Goal: Task Accomplishment & Management: Manage account settings

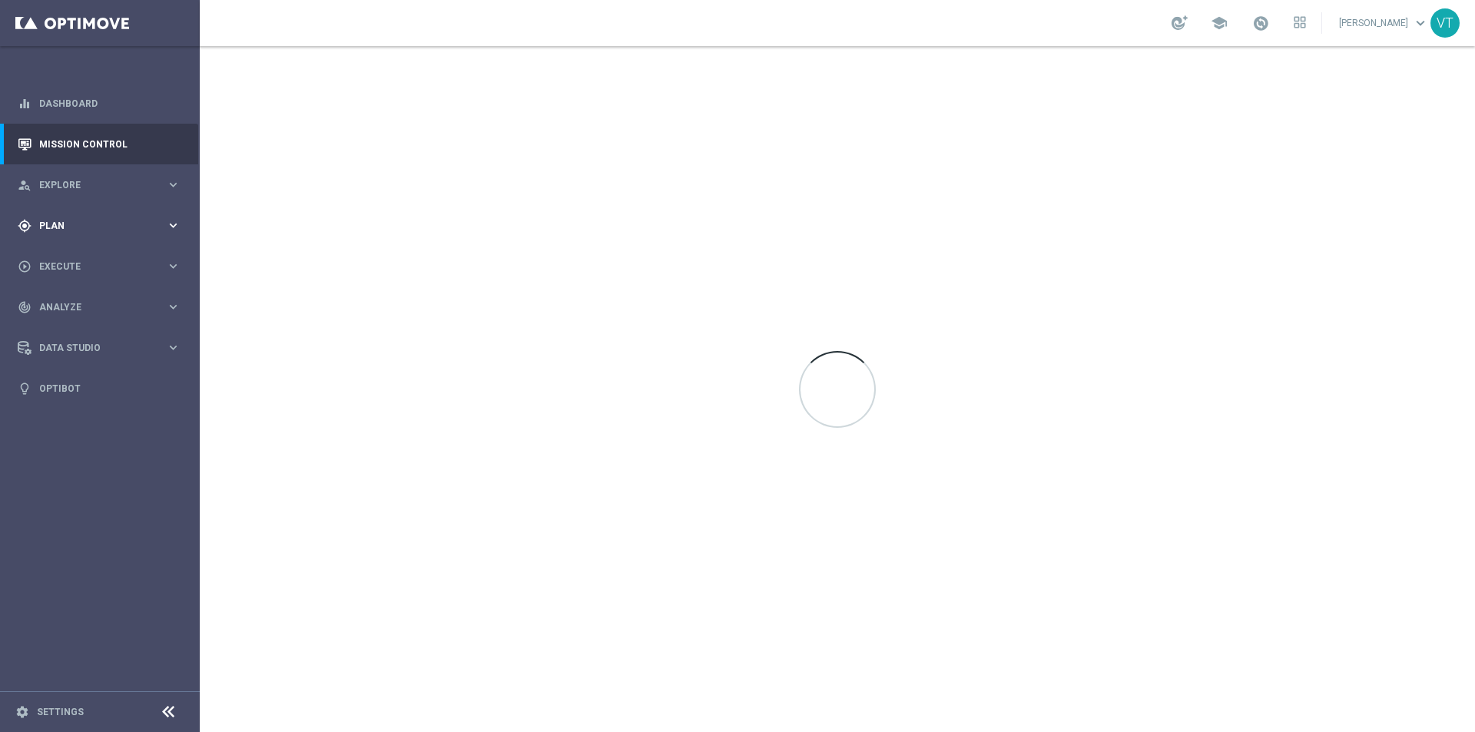
click at [68, 216] on div "gps_fixed Plan keyboard_arrow_right" at bounding box center [99, 225] width 198 height 41
click at [91, 260] on link "Target Groups" at bounding box center [100, 257] width 120 height 12
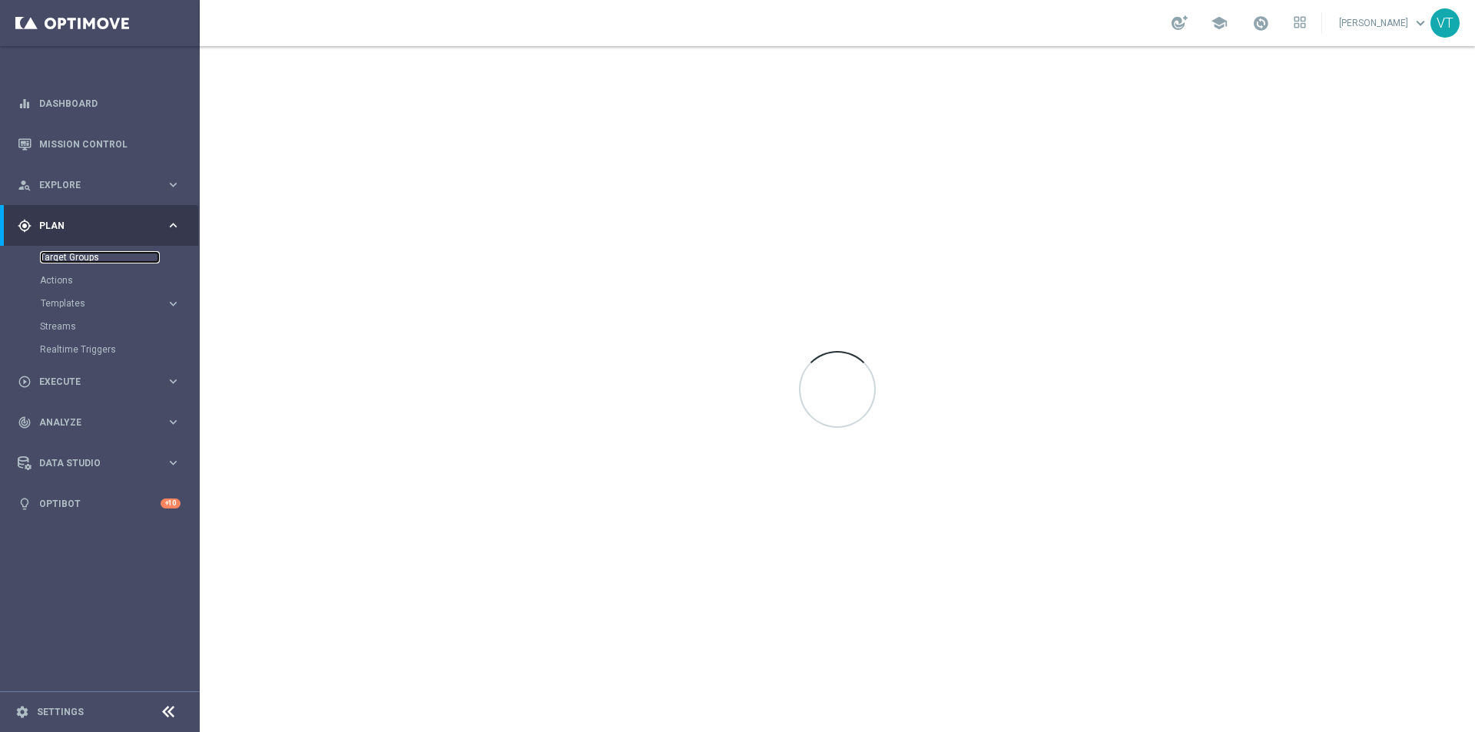
click at [85, 257] on link "Target Groups" at bounding box center [100, 257] width 120 height 12
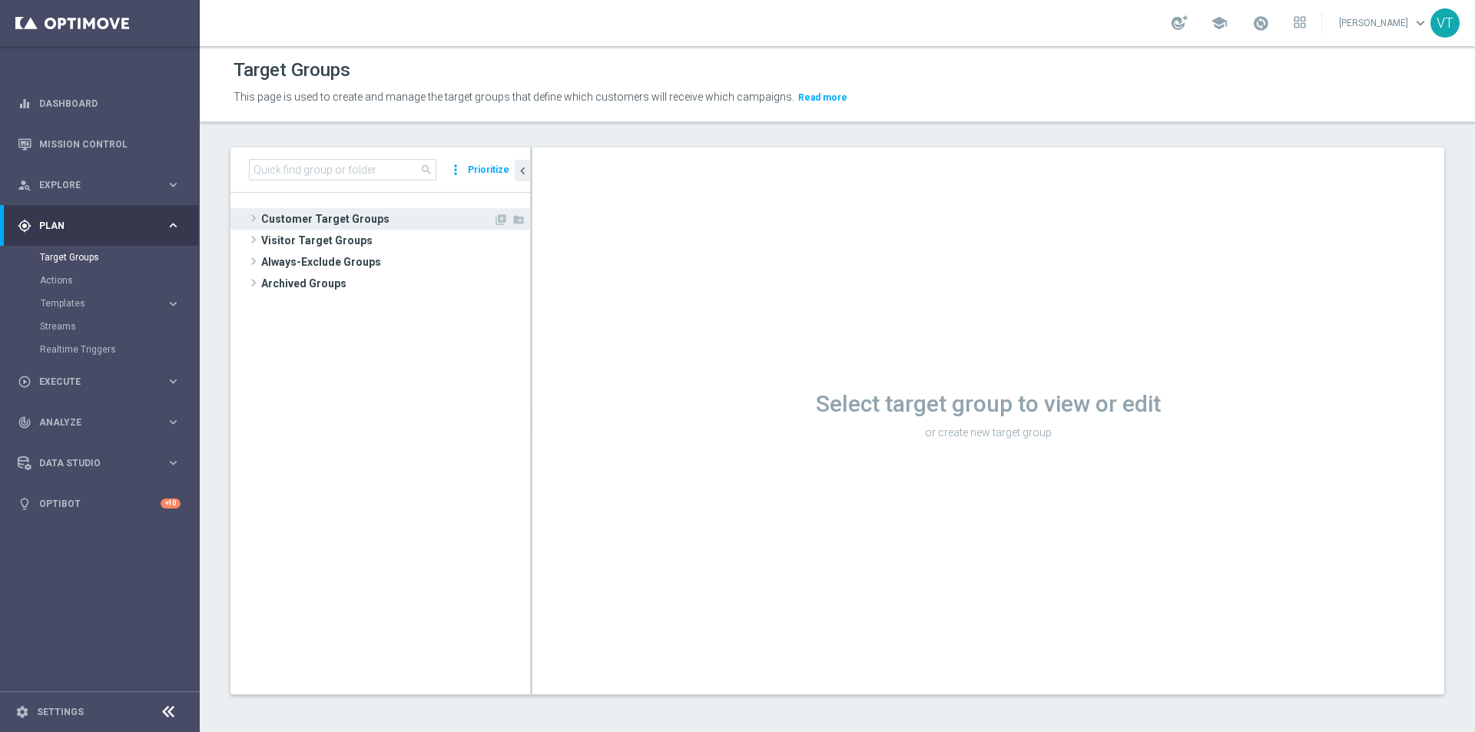
click at [250, 215] on span at bounding box center [253, 218] width 15 height 18
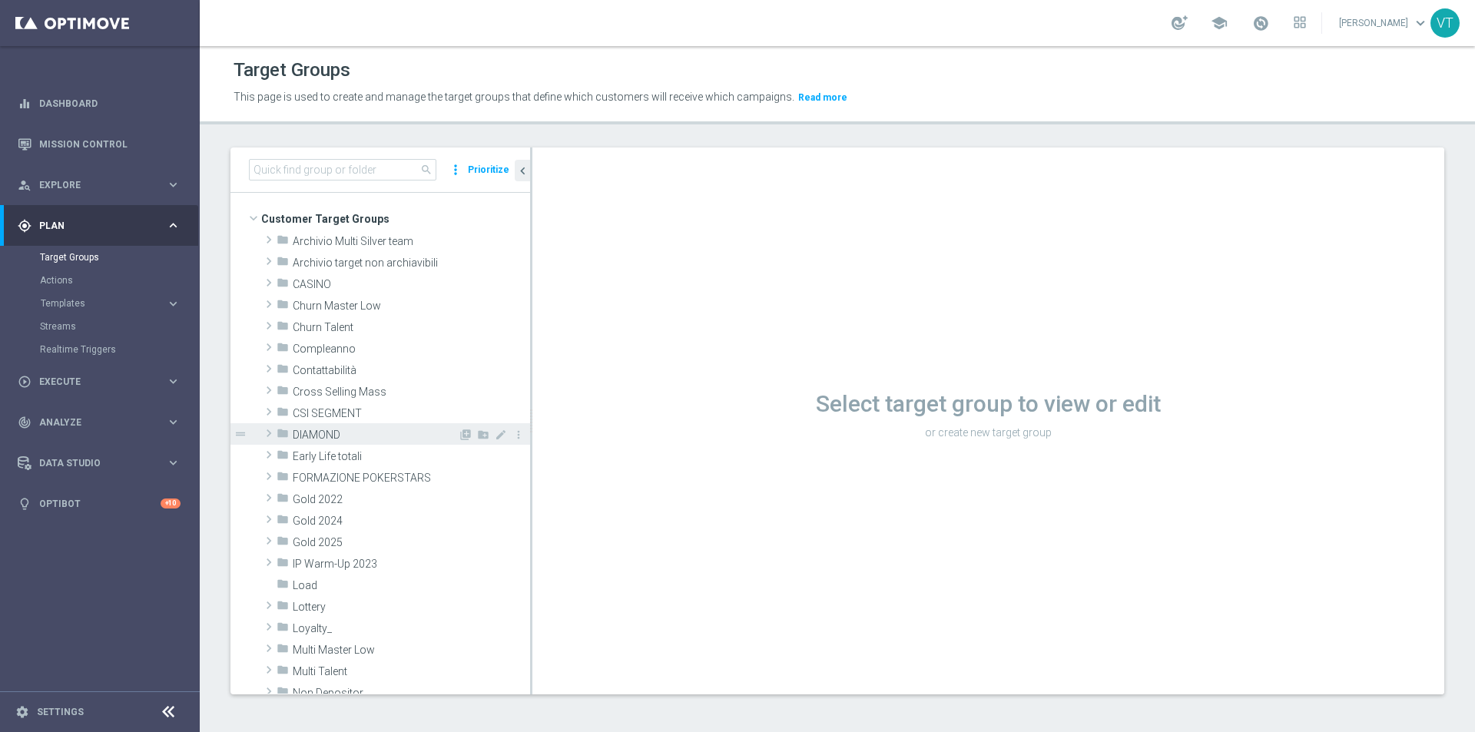
click at [269, 432] on span at bounding box center [268, 433] width 15 height 18
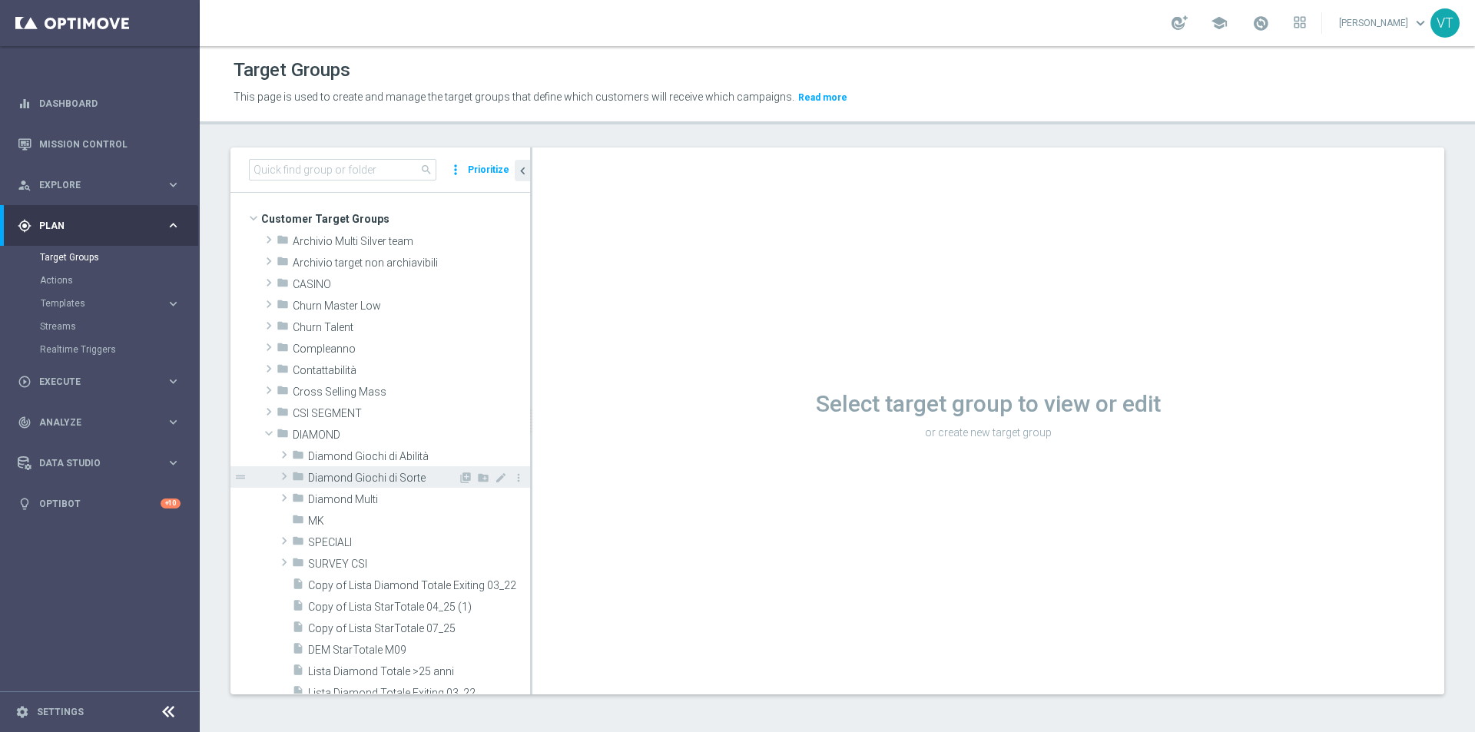
click at [280, 472] on span at bounding box center [283, 476] width 15 height 18
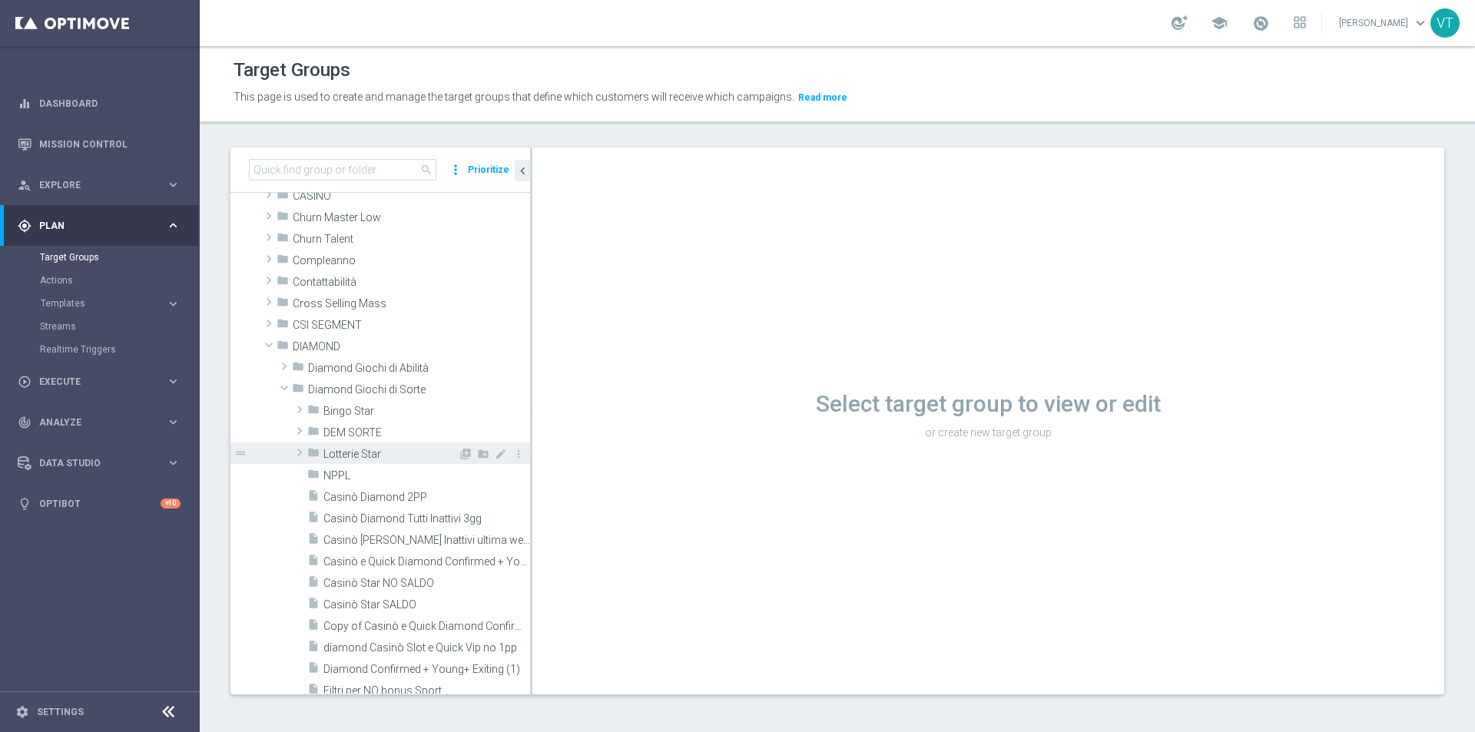
scroll to position [230, 0]
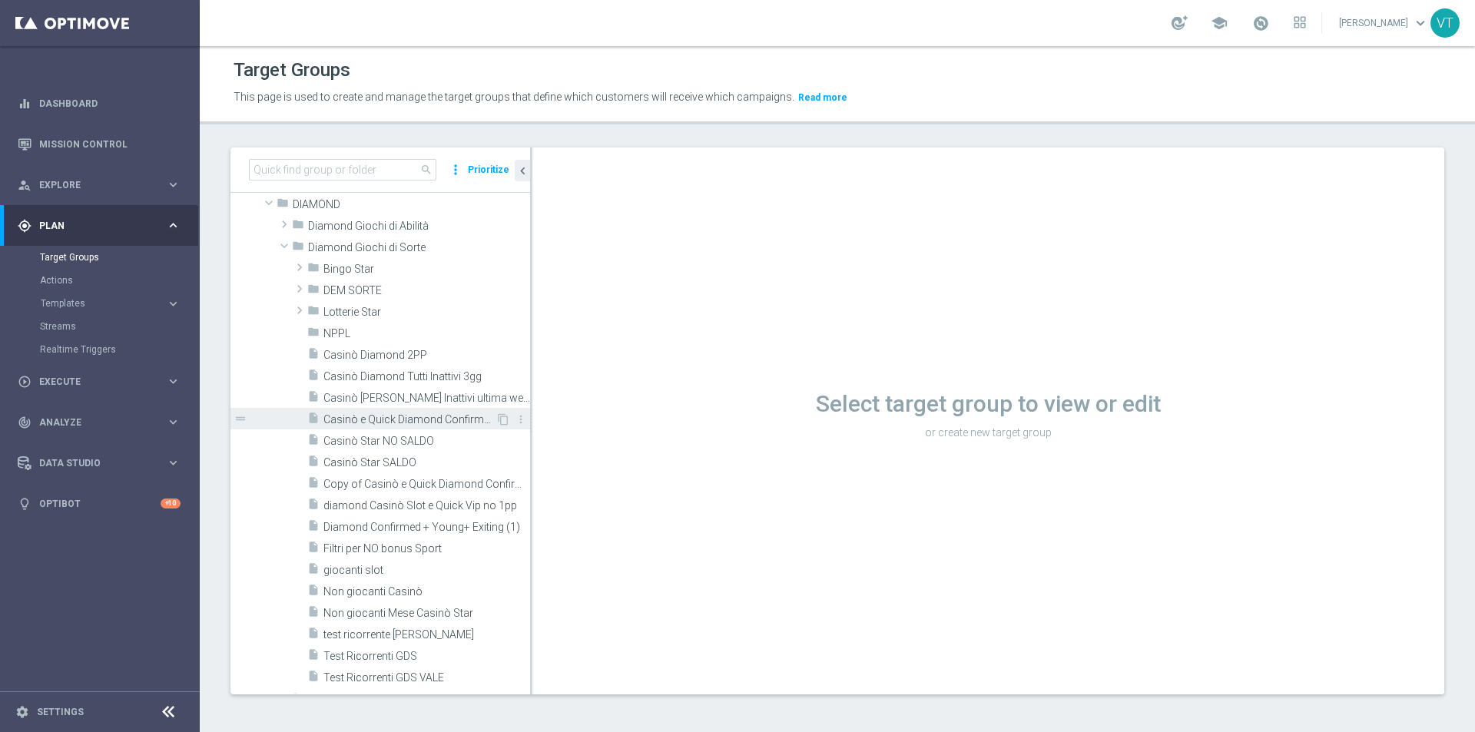
click at [391, 414] on span "Casinò e Quick Diamond Confirmed + Young+ Exiting" at bounding box center [409, 419] width 172 height 13
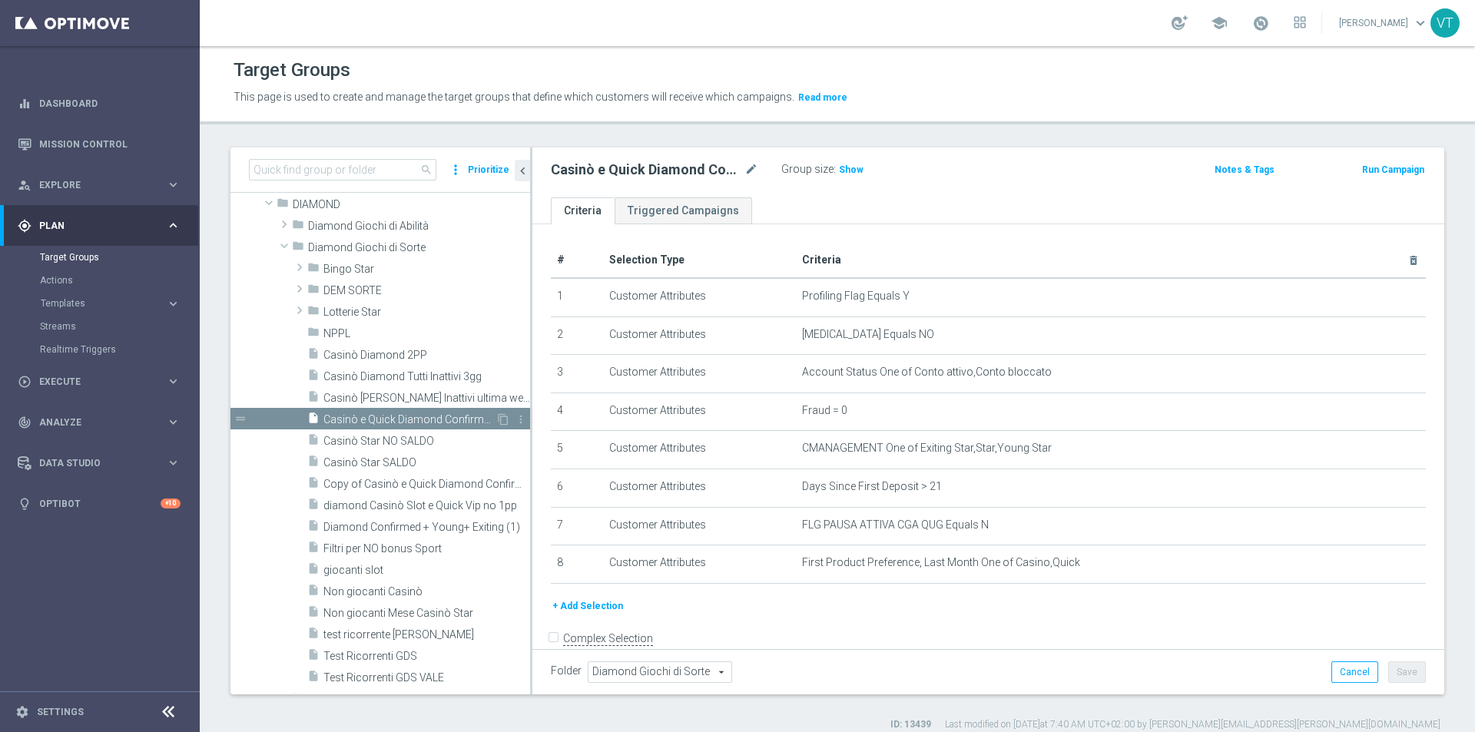
click at [401, 414] on span "Casinò e Quick Diamond Confirmed + Young+ Exiting" at bounding box center [409, 419] width 172 height 13
click at [846, 166] on span "Show" at bounding box center [851, 169] width 25 height 11
click at [849, 164] on span "2,237" at bounding box center [852, 171] width 27 height 15
click at [853, 169] on span "2,237" at bounding box center [852, 171] width 27 height 15
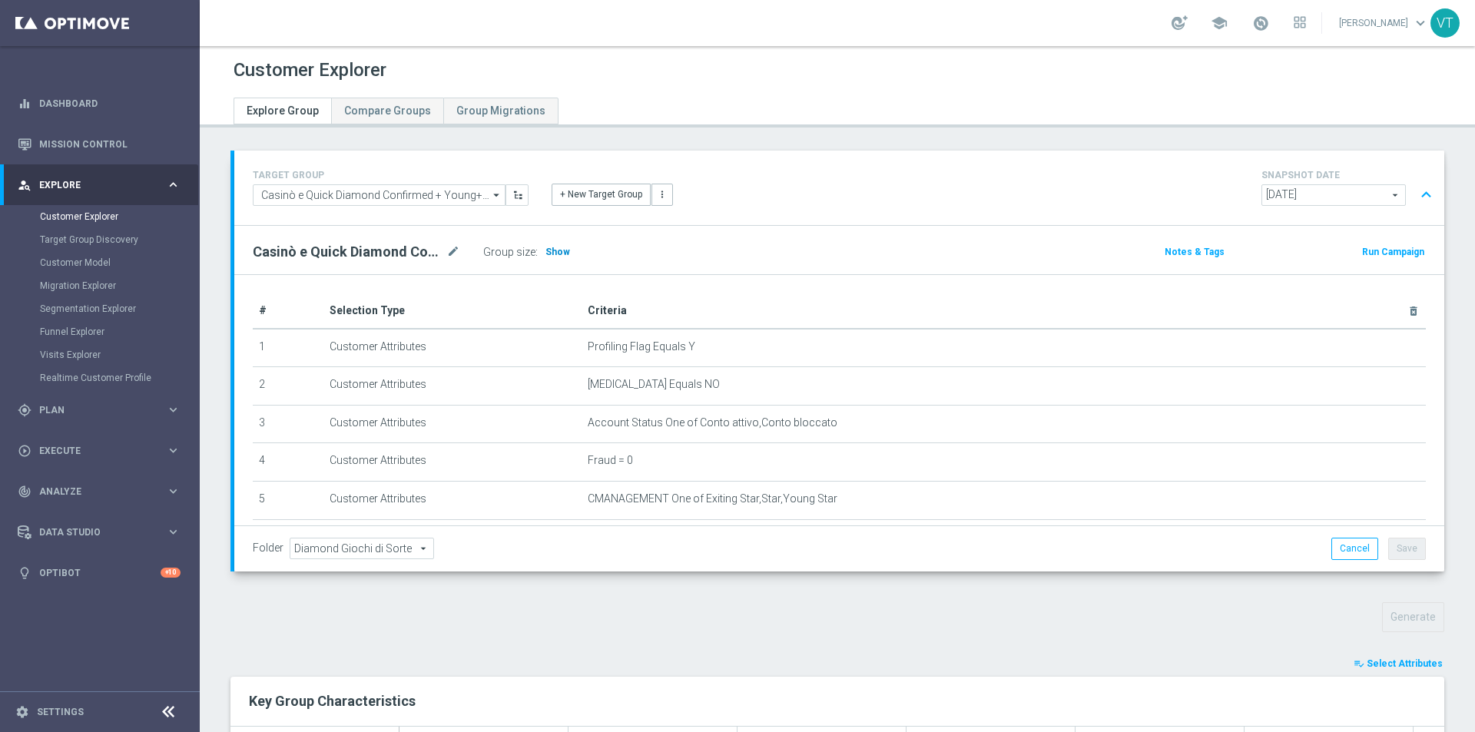
click at [547, 250] on span "Show" at bounding box center [557, 252] width 25 height 11
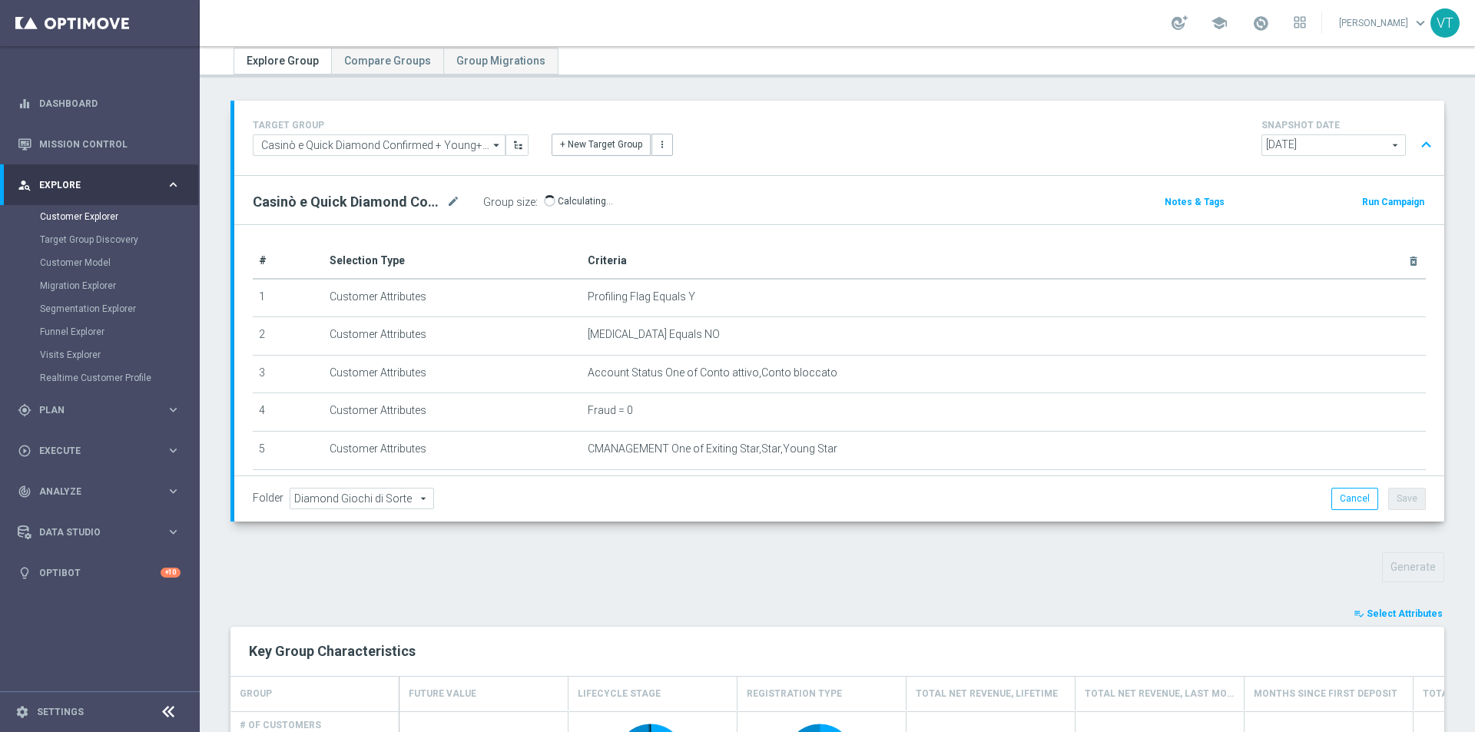
scroll to position [77, 0]
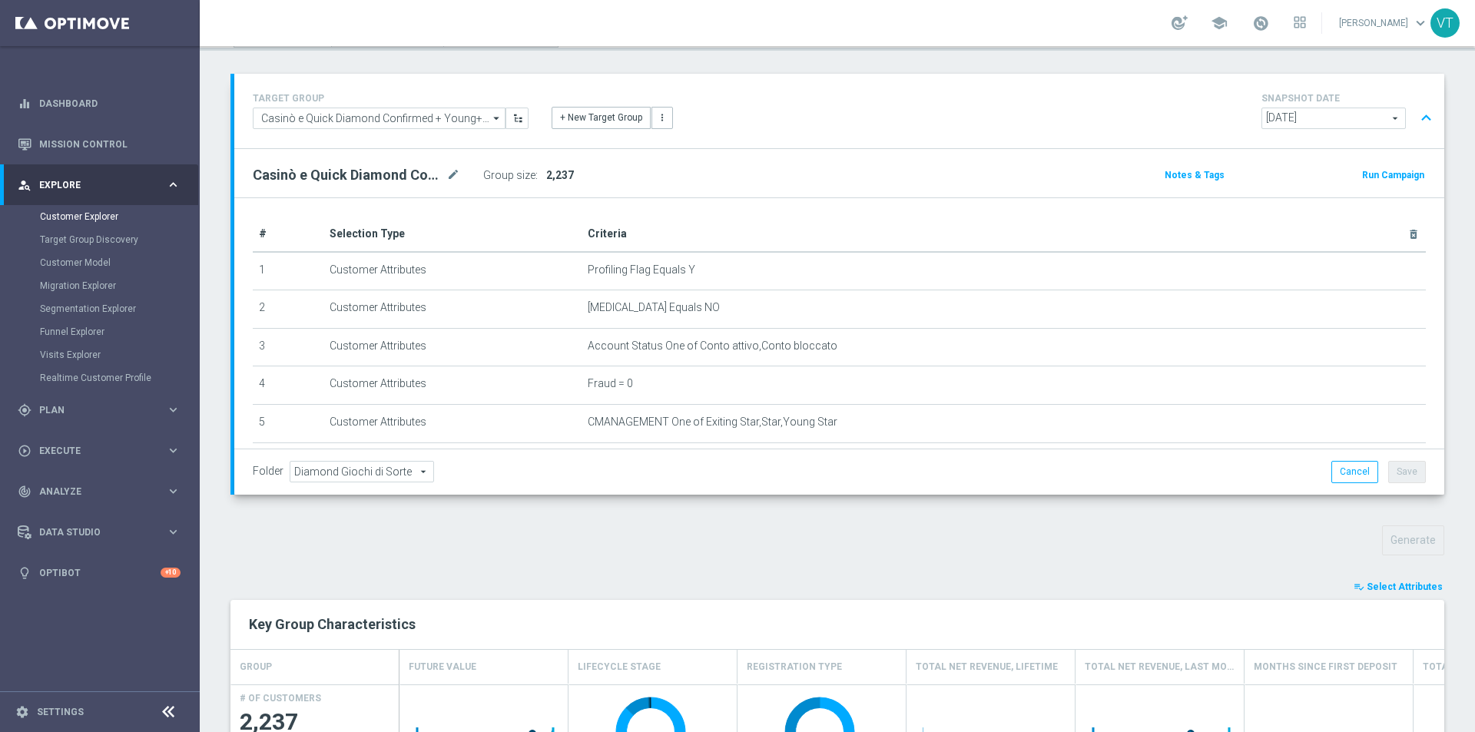
click at [1400, 587] on span "Select Attributes" at bounding box center [1404, 586] width 76 height 11
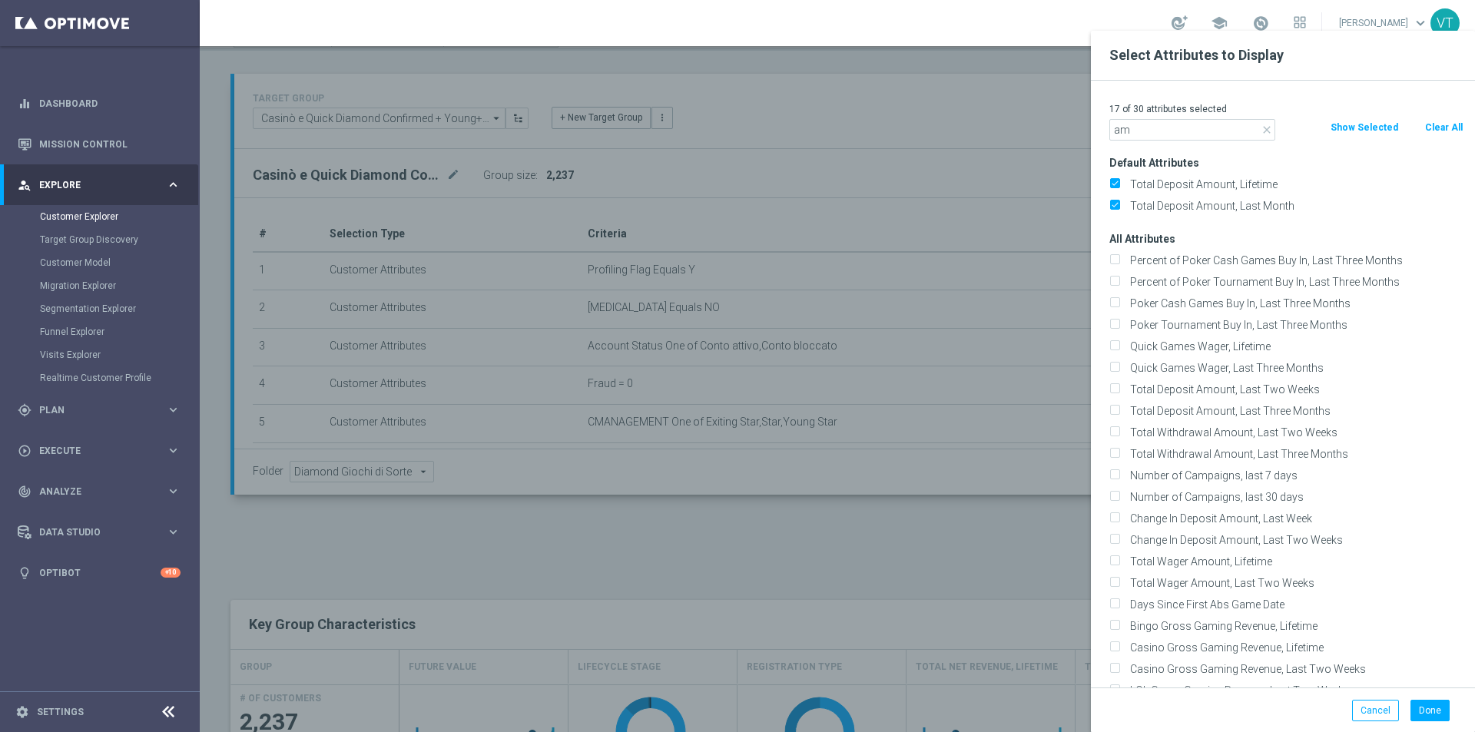
type input "a"
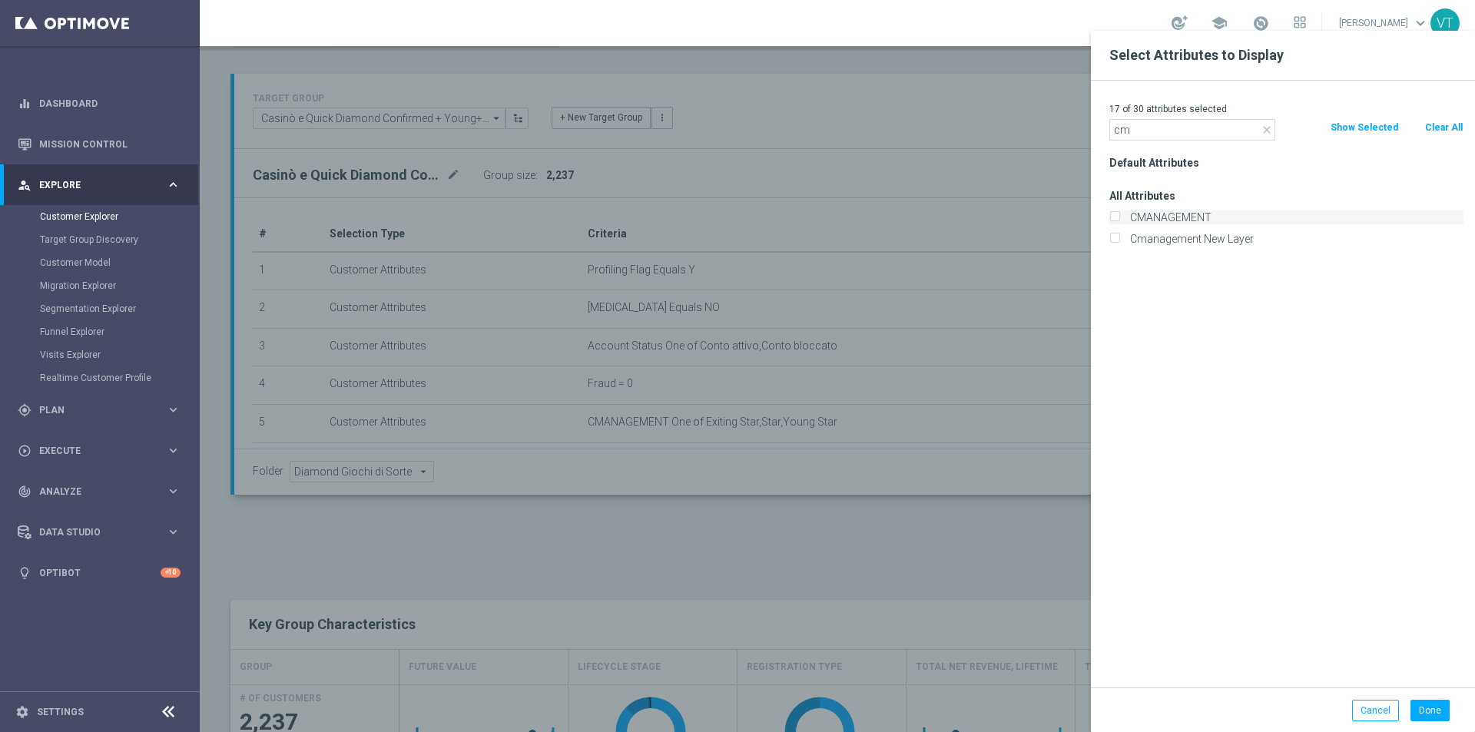
type input "cm"
click at [1116, 214] on input "CMANAGEMENT" at bounding box center [1114, 219] width 10 height 10
checkbox input "true"
click at [1435, 714] on button "Done" at bounding box center [1429, 711] width 39 height 22
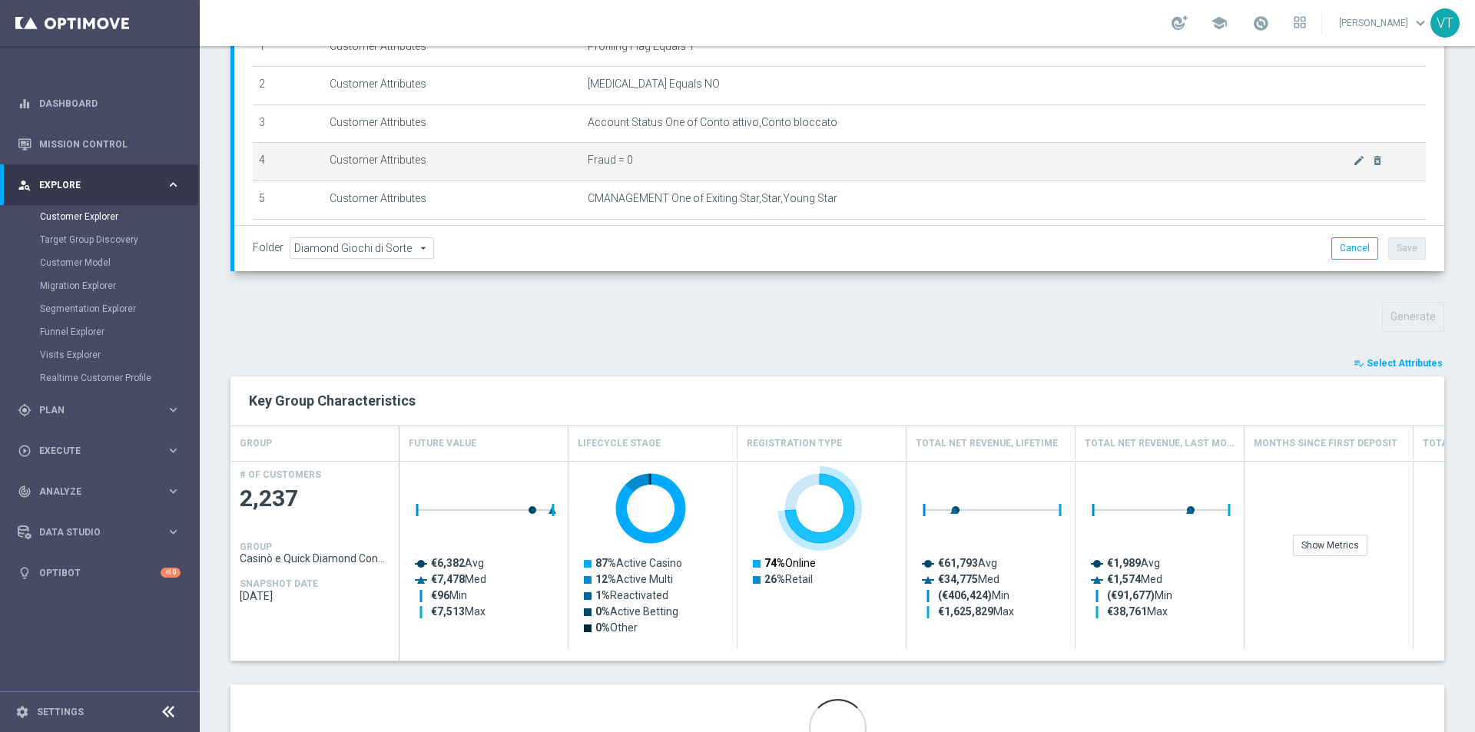
scroll to position [0, 0]
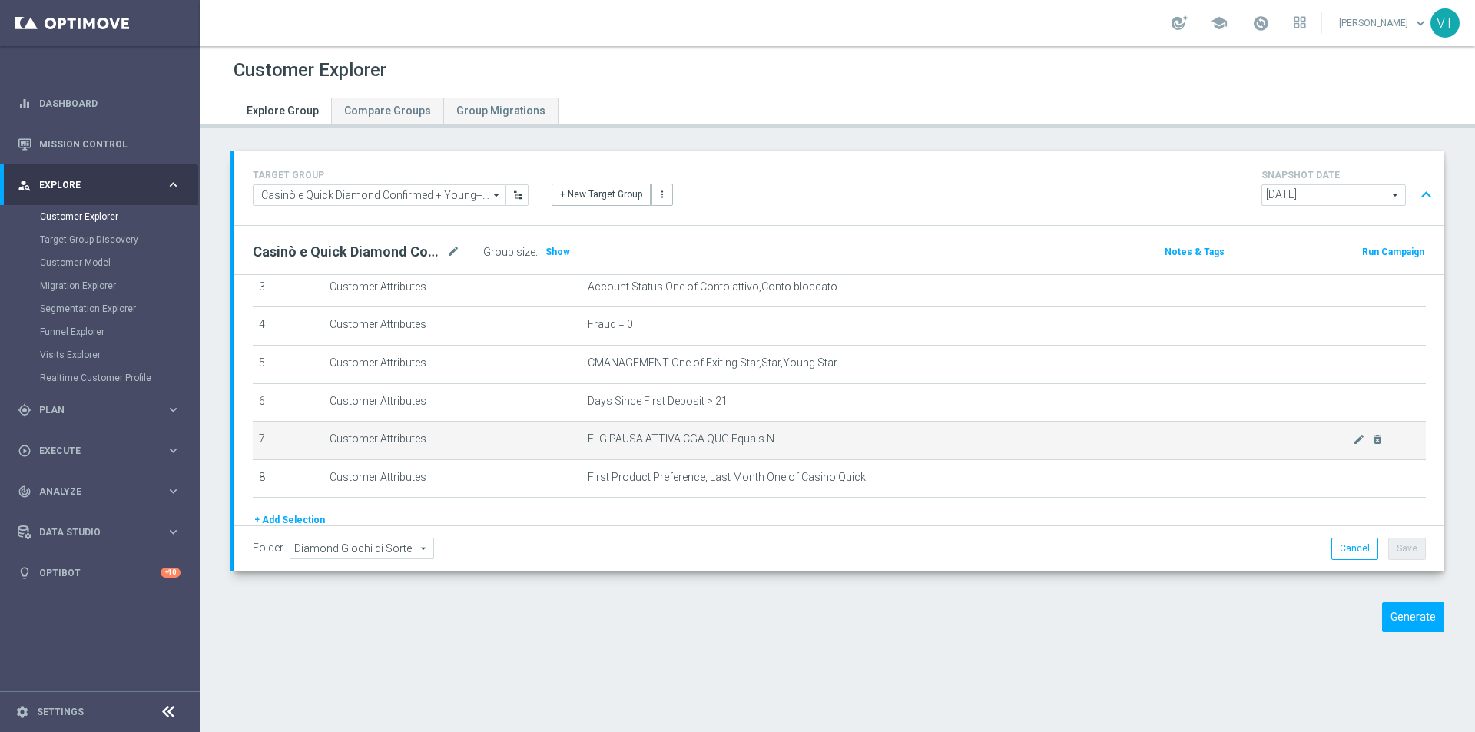
scroll to position [122, 0]
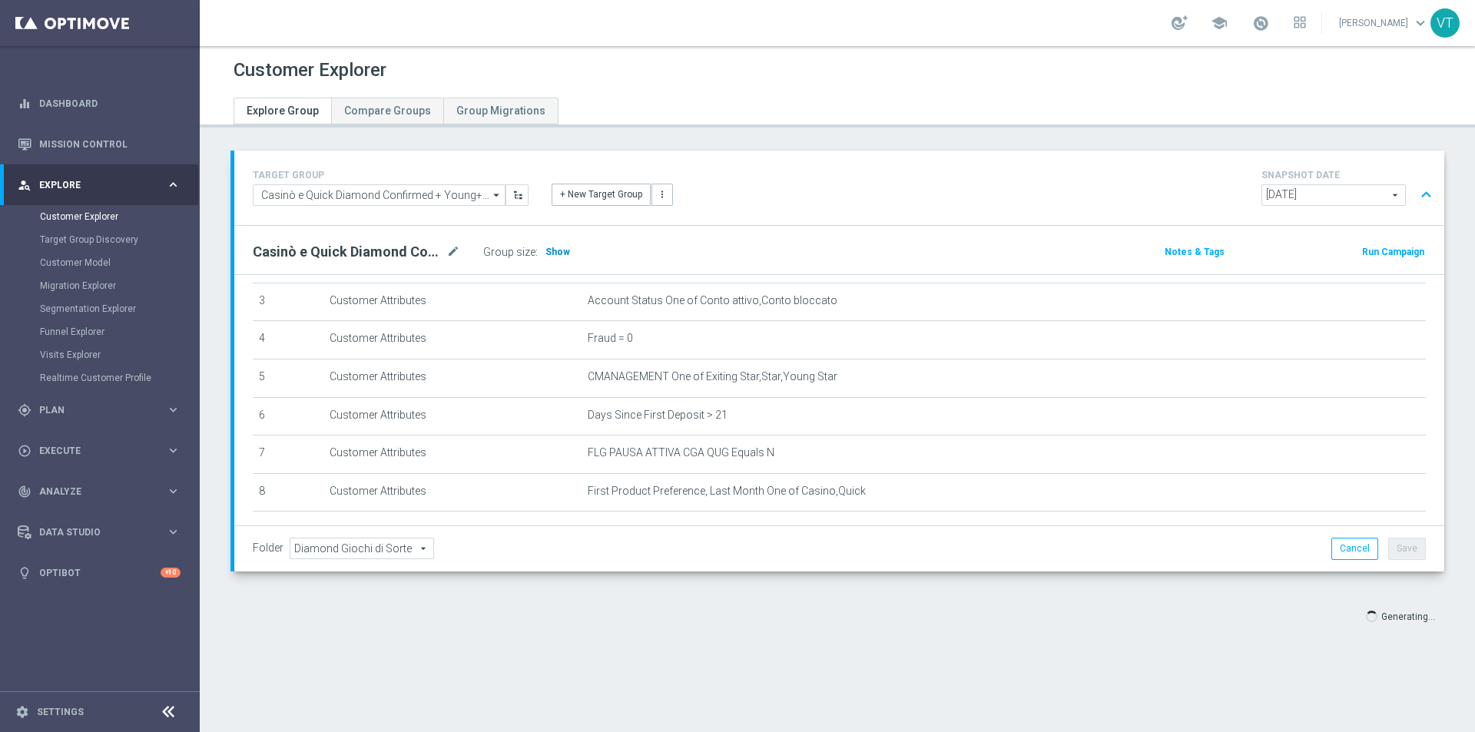
click at [556, 250] on span "Show" at bounding box center [557, 252] width 25 height 11
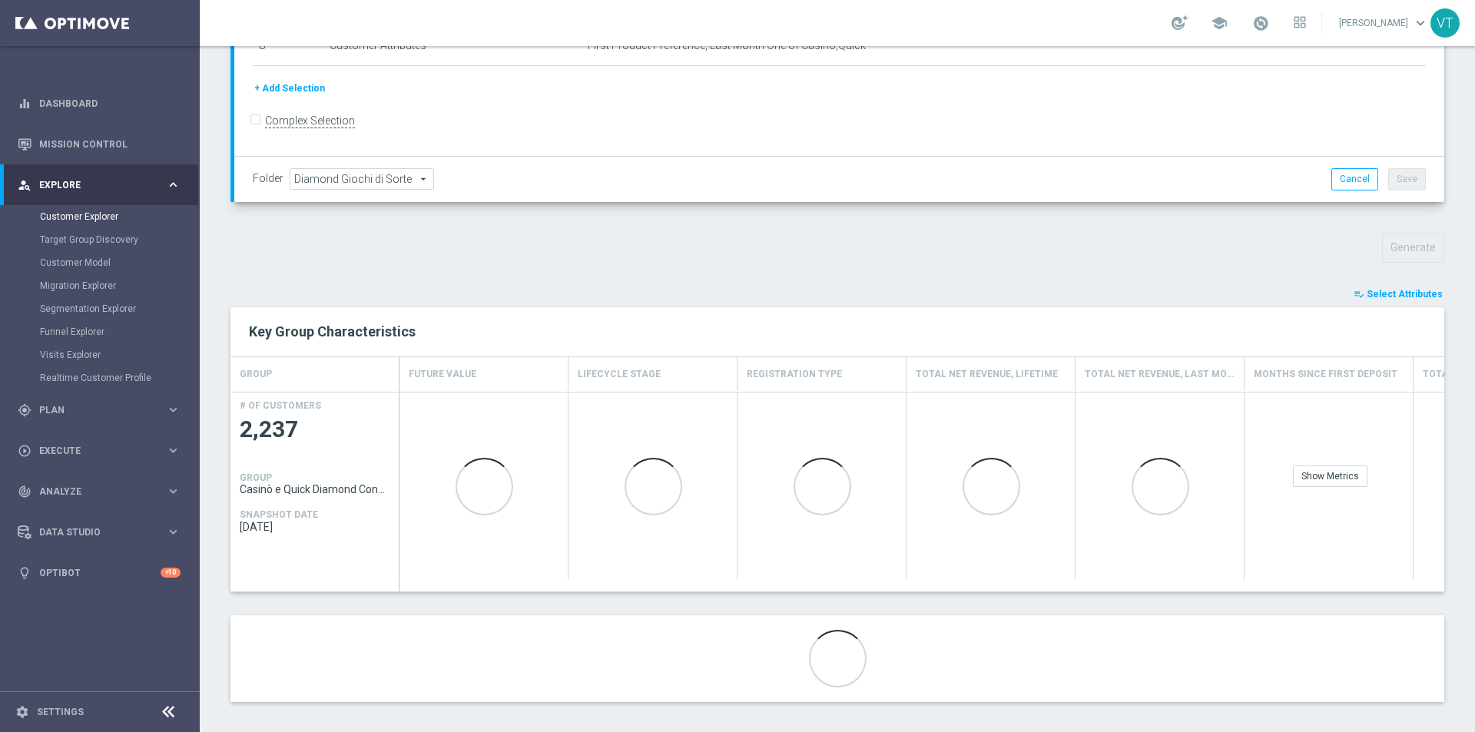
scroll to position [378, 0]
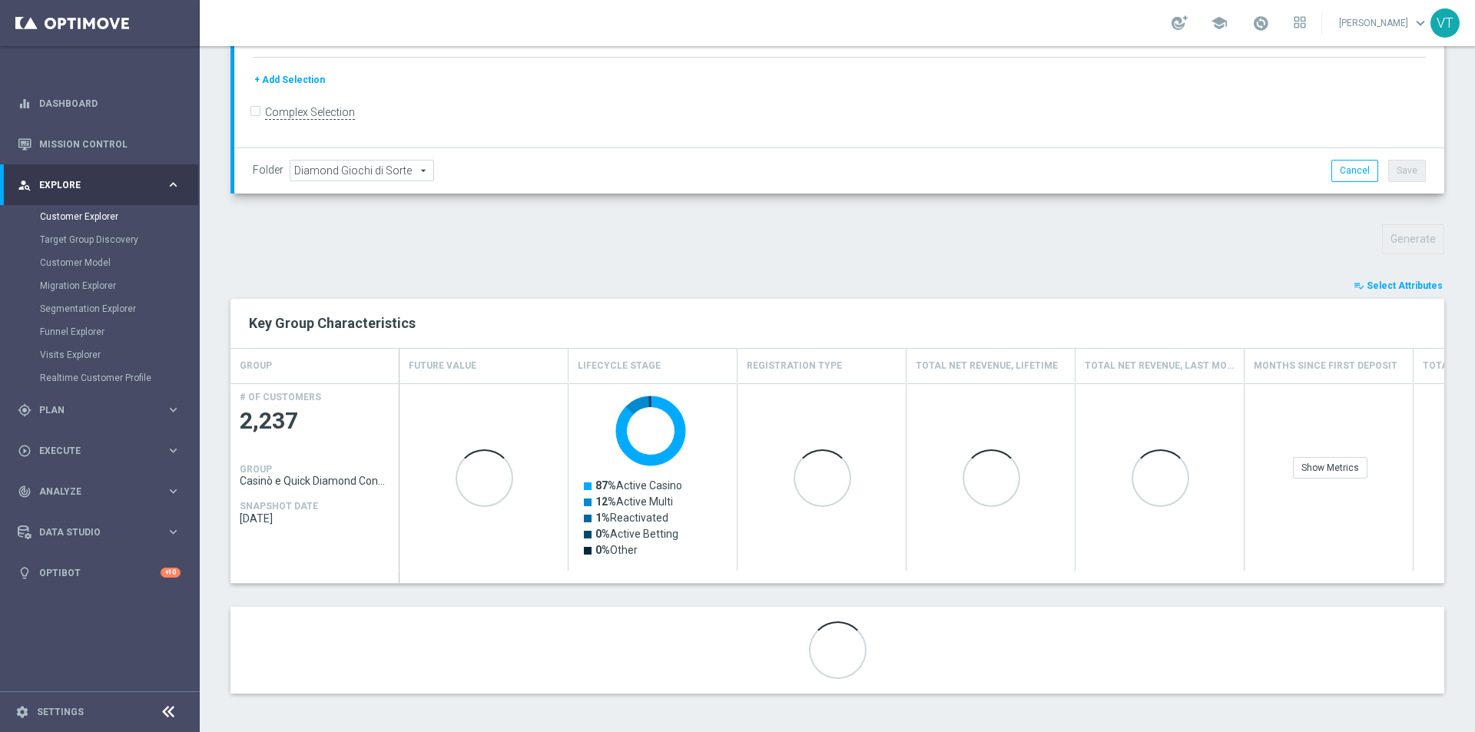
click at [1385, 282] on span "Select Attributes" at bounding box center [1404, 285] width 76 height 11
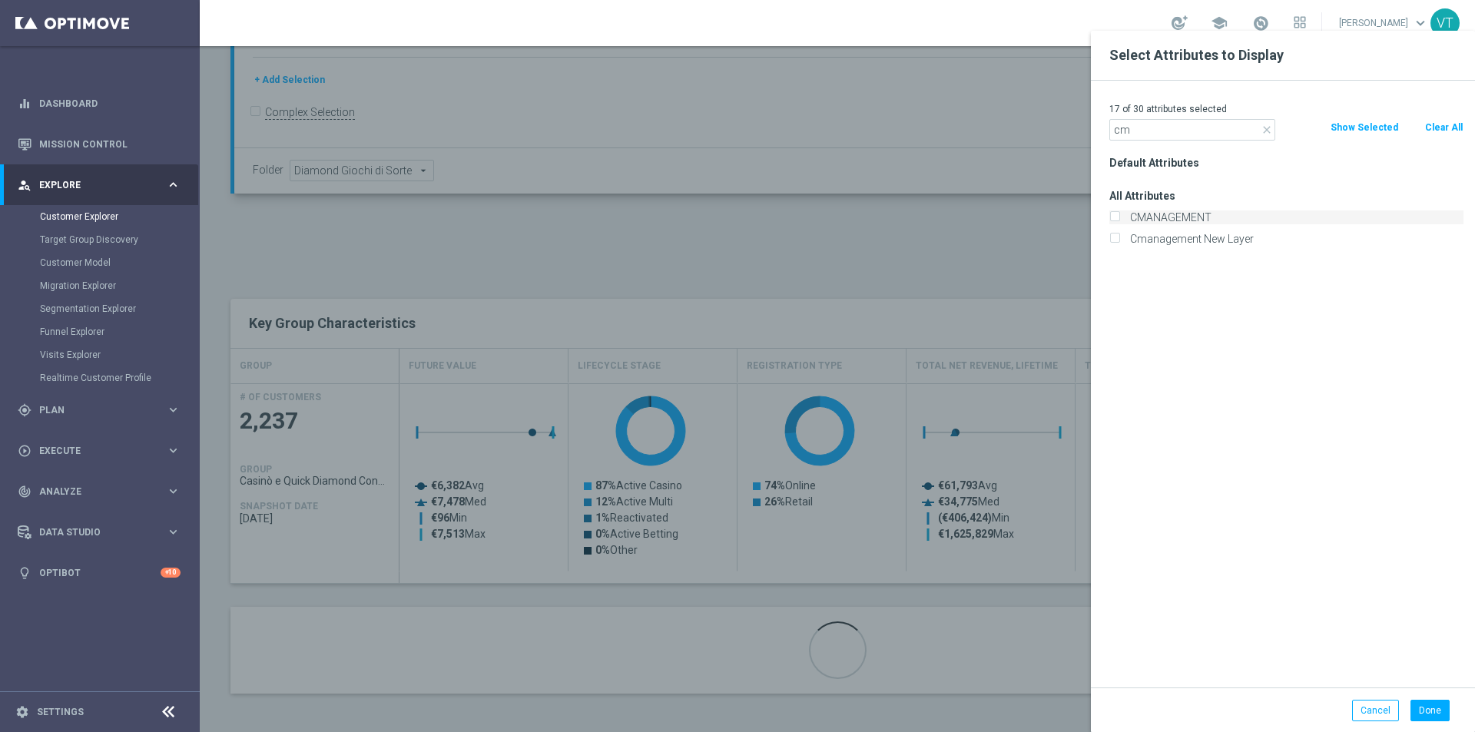
type input "cm"
click at [1117, 215] on input "CMANAGEMENT" at bounding box center [1114, 219] width 10 height 10
checkbox input "true"
click at [1433, 713] on button "Done" at bounding box center [1429, 711] width 39 height 22
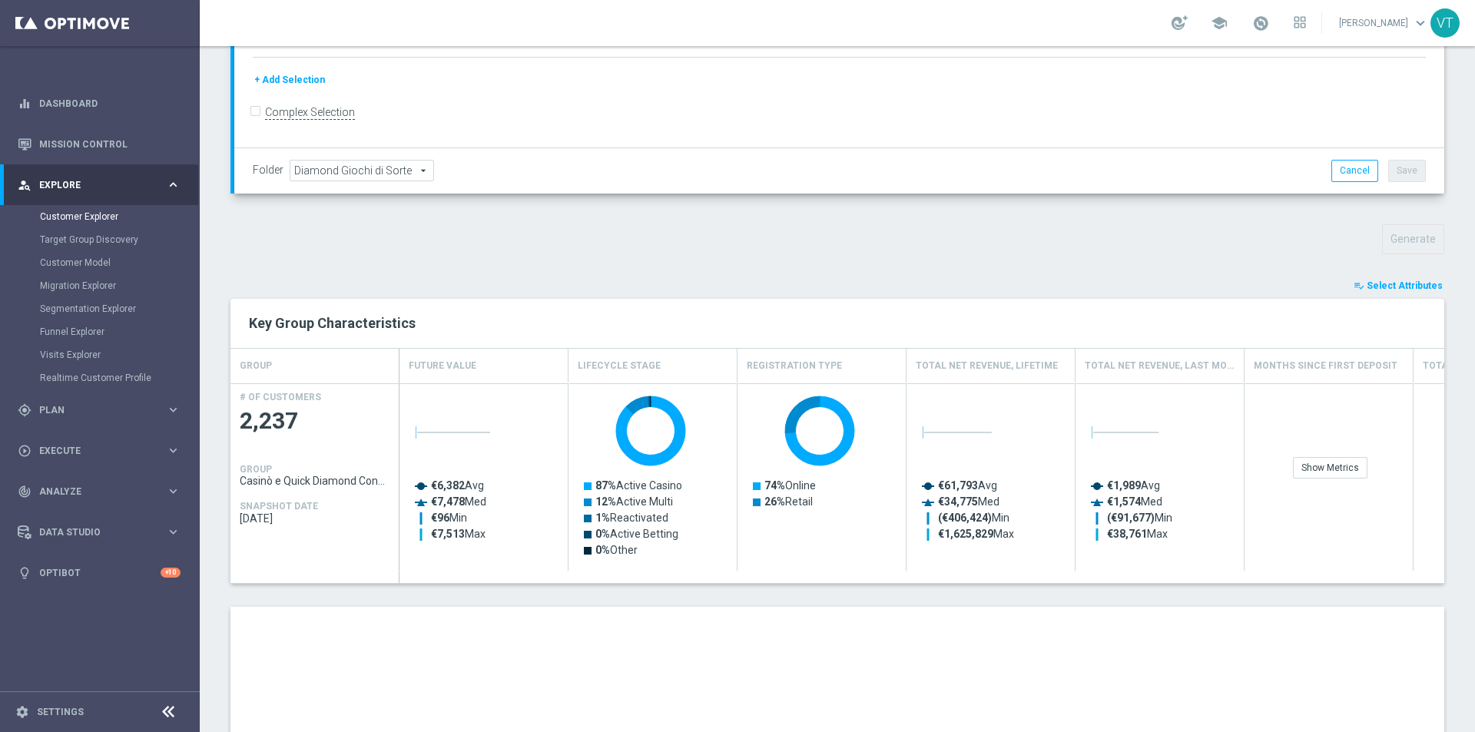
scroll to position [716, 0]
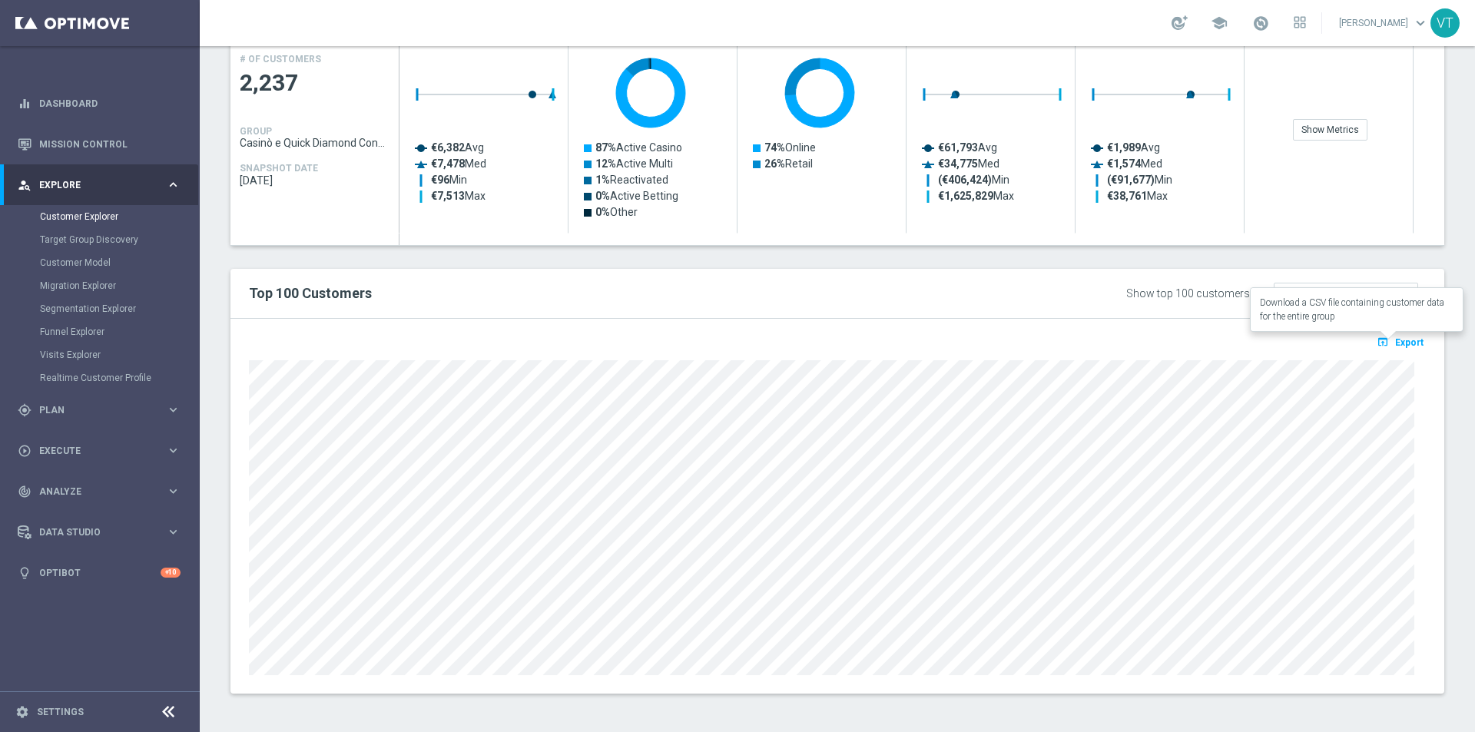
click at [1400, 347] on span "Export" at bounding box center [1409, 342] width 28 height 11
